Goal: Check status: Check status

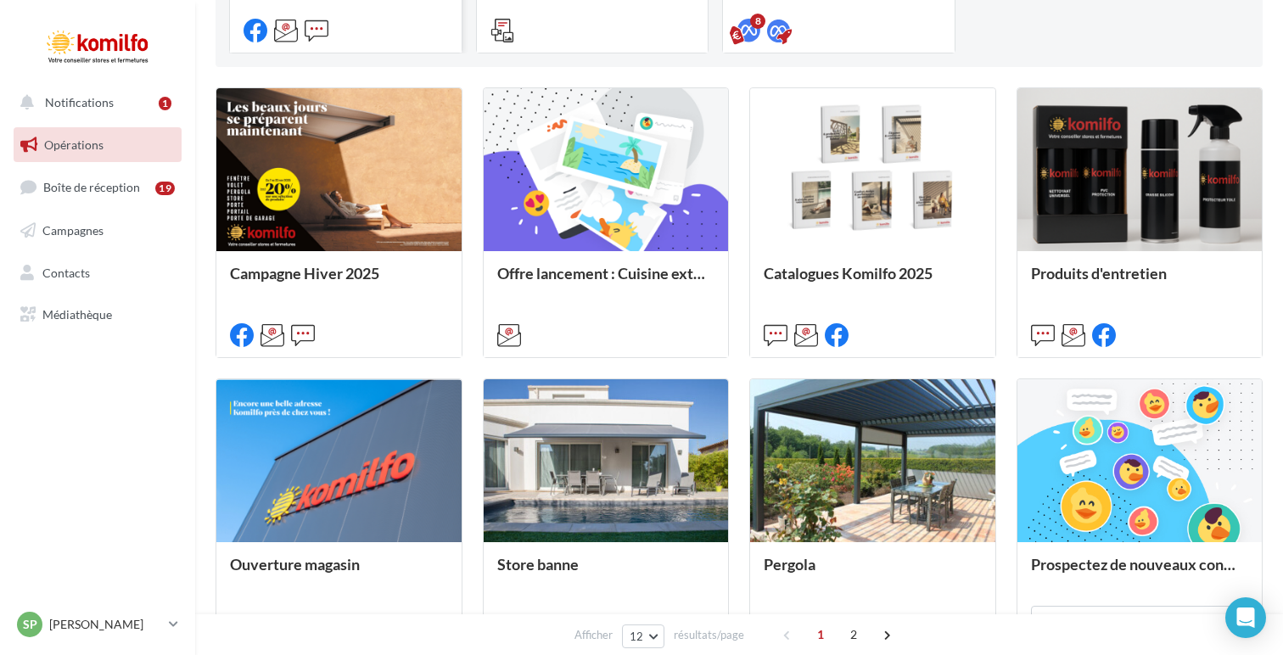
scroll to position [400, 0]
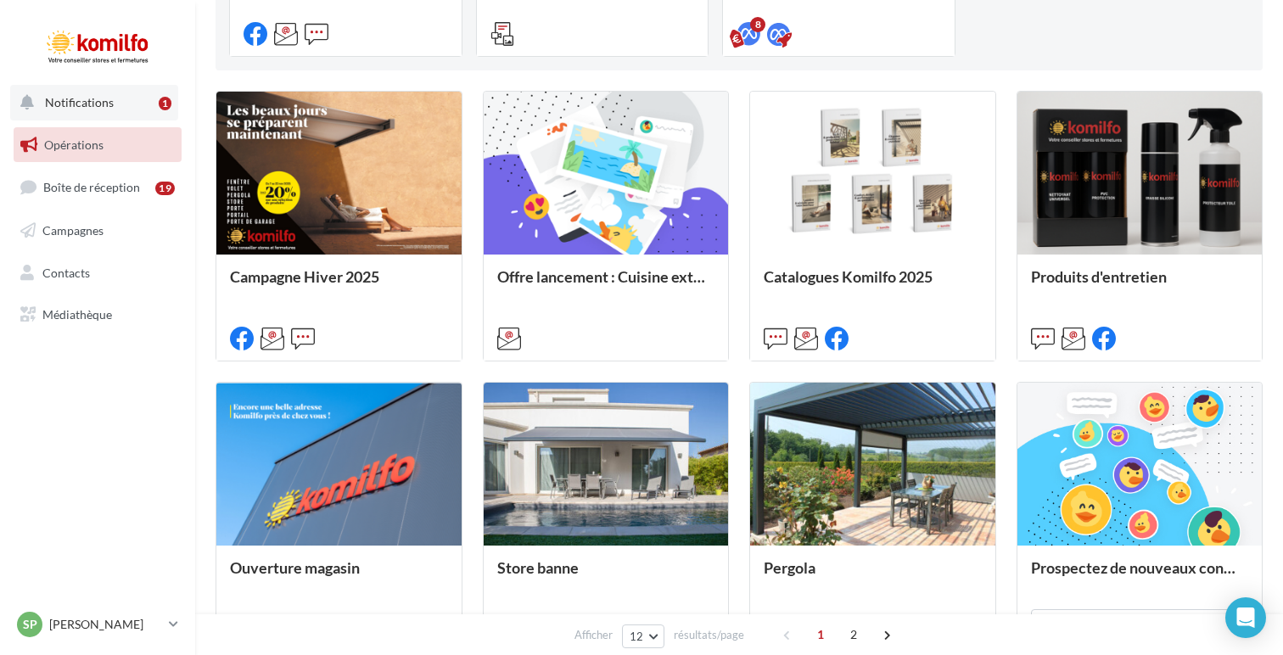
click at [120, 106] on button "Notifications 1" at bounding box center [94, 103] width 168 height 36
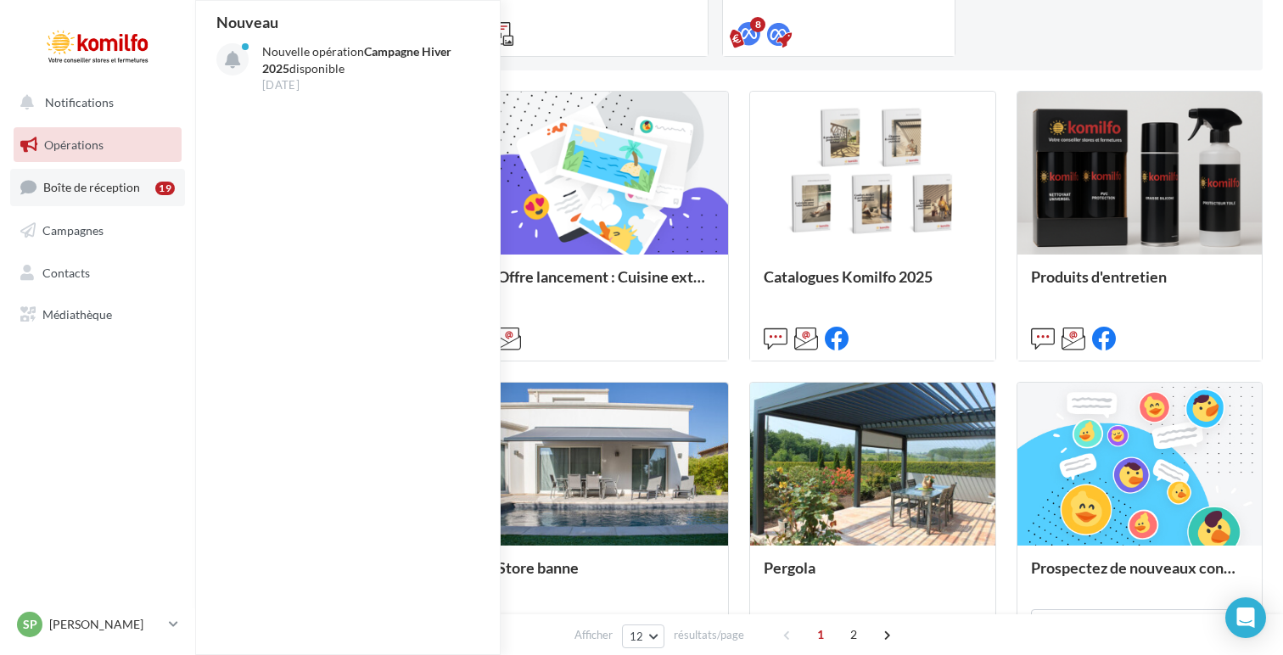
click at [103, 173] on link "Boîte de réception 19" at bounding box center [97, 187] width 175 height 36
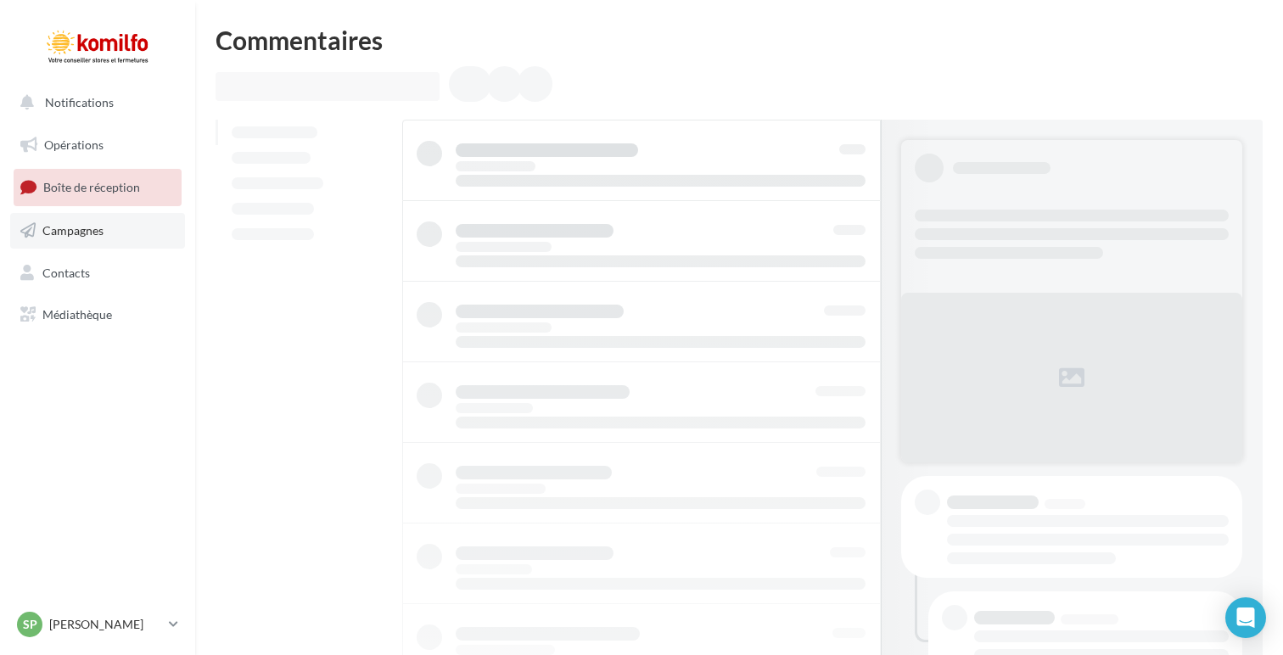
click at [123, 223] on link "Campagnes" at bounding box center [97, 231] width 175 height 36
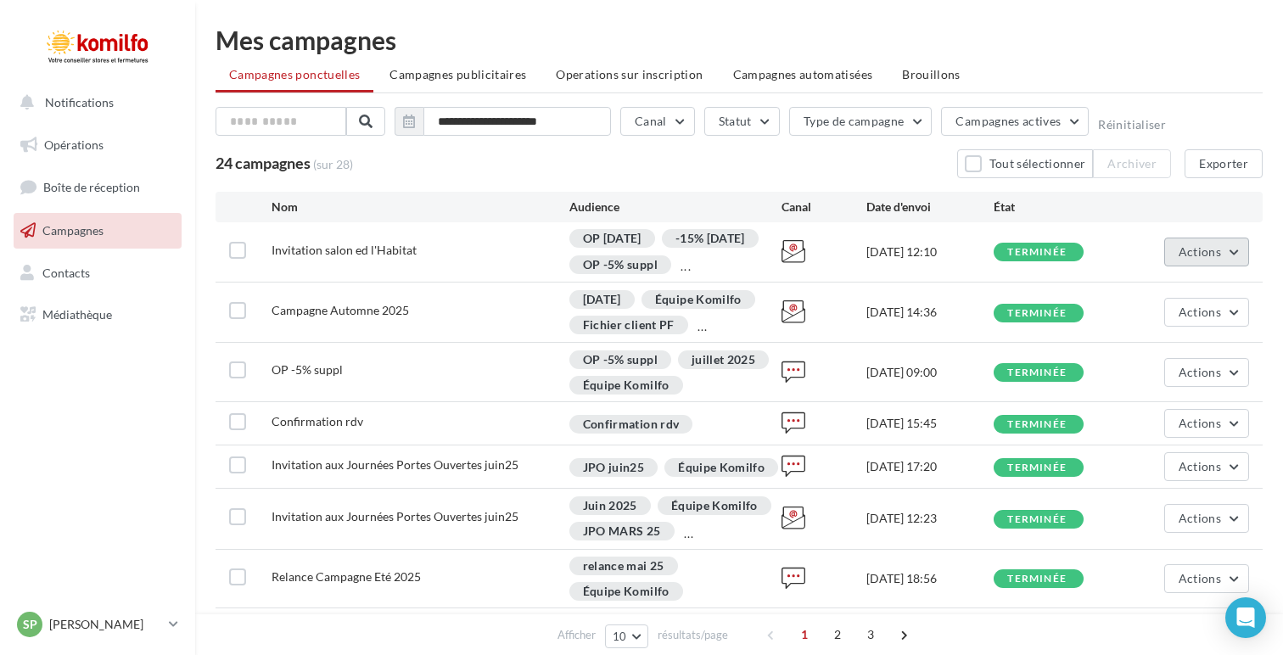
click at [1243, 254] on button "Actions" at bounding box center [1206, 252] width 85 height 29
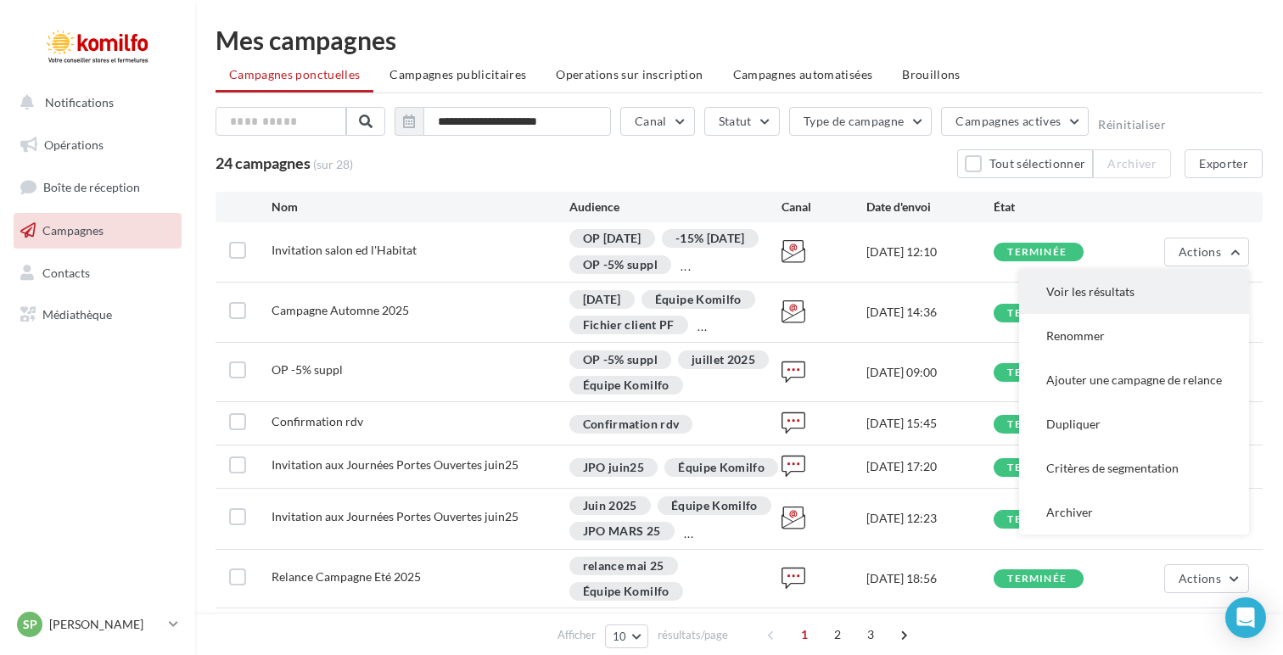
click at [1179, 289] on button "Voir les résultats" at bounding box center [1134, 292] width 230 height 44
